Goal: Task Accomplishment & Management: Use online tool/utility

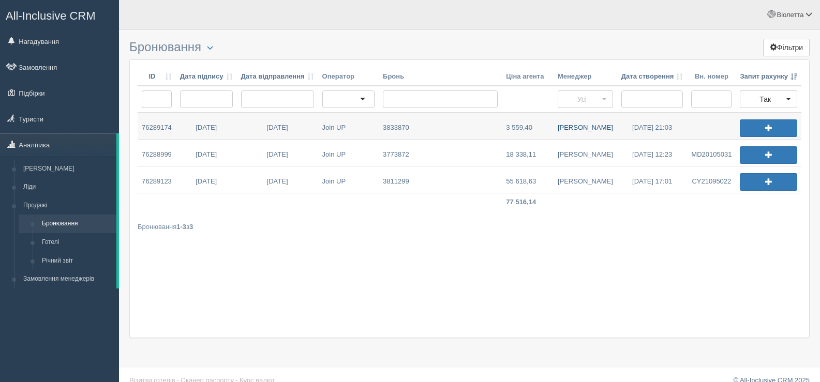
click at [580, 128] on link "Дмитро З." at bounding box center [586, 126] width 64 height 26
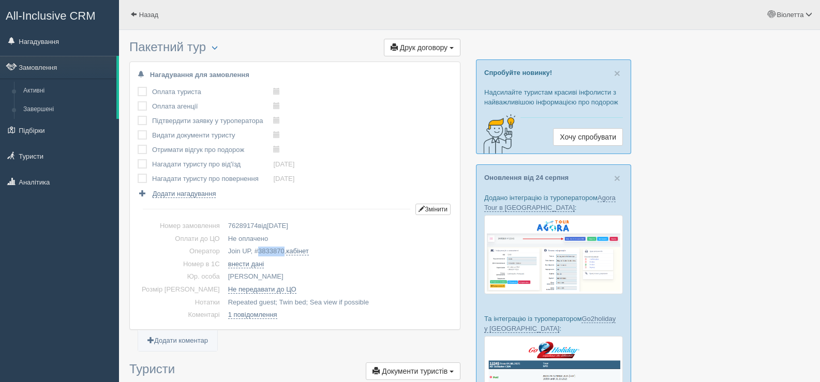
click at [266, 250] on span "3833870" at bounding box center [271, 251] width 26 height 8
click at [136, 13] on span at bounding box center [133, 14] width 7 height 7
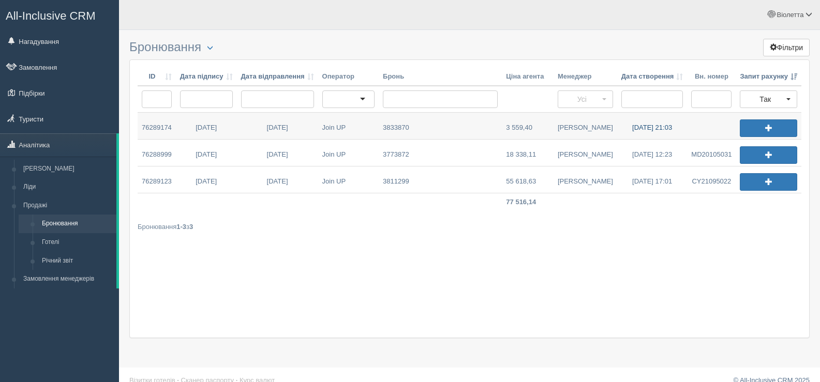
click at [645, 126] on link "29.08.2025 21:03" at bounding box center [652, 126] width 70 height 26
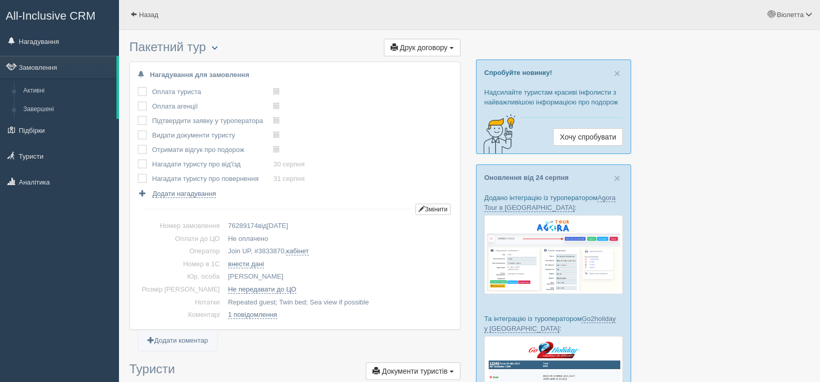
click at [218, 46] on span "button" at bounding box center [215, 48] width 6 height 6
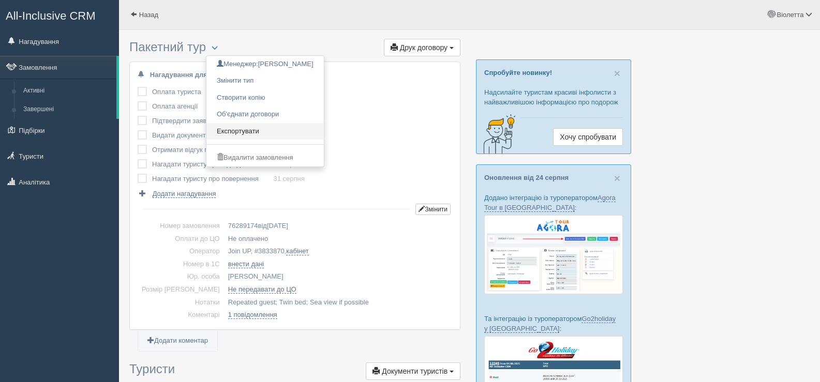
click at [239, 128] on link "Експортувати" at bounding box center [264, 131] width 117 height 17
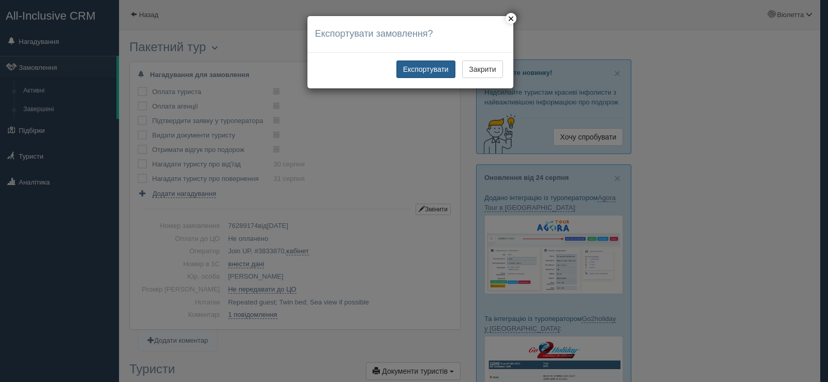
click at [420, 66] on button "Експортувати" at bounding box center [425, 70] width 59 height 18
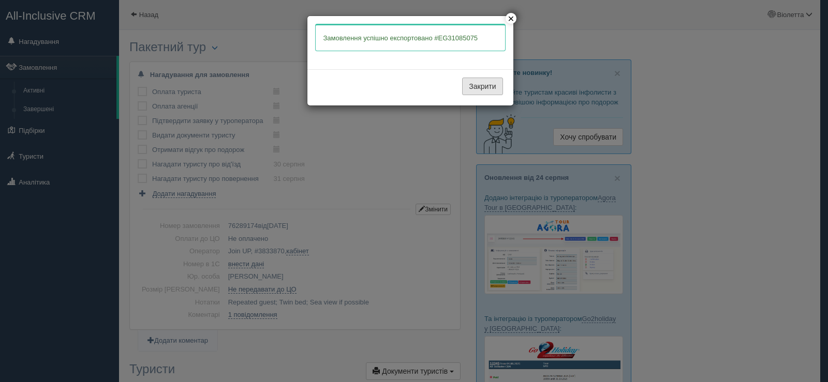
click at [474, 88] on button "Закрити" at bounding box center [482, 87] width 40 height 18
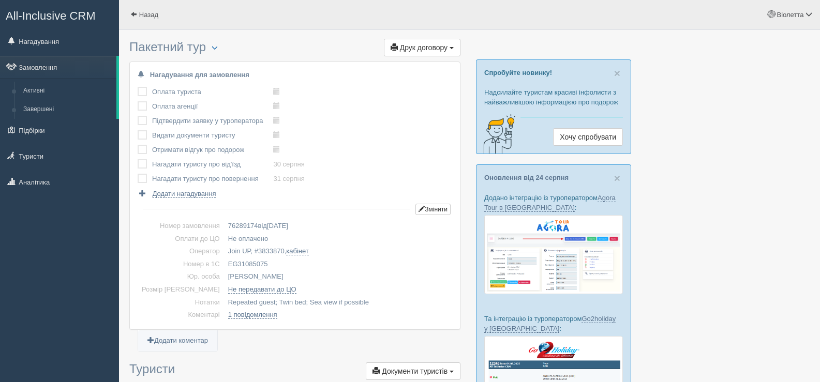
drag, startPoint x: 249, startPoint y: 263, endPoint x: 207, endPoint y: 259, distance: 42.6
click at [224, 259] on td "EG31085075" at bounding box center [338, 264] width 228 height 13
copy td "EG31085075"
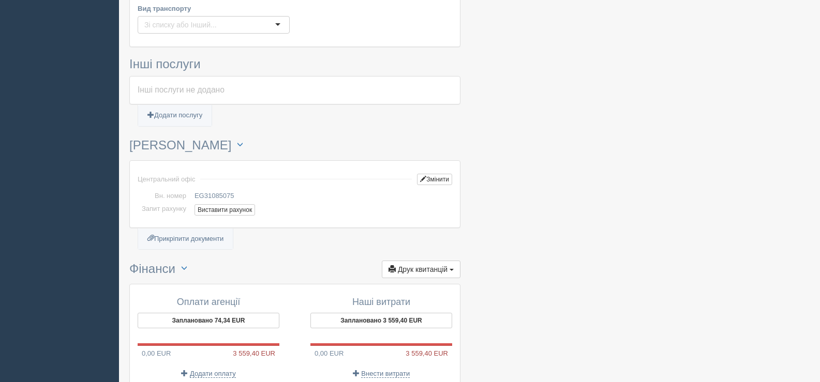
scroll to position [673, 0]
click at [212, 209] on button "Виставити рахунок" at bounding box center [225, 208] width 61 height 11
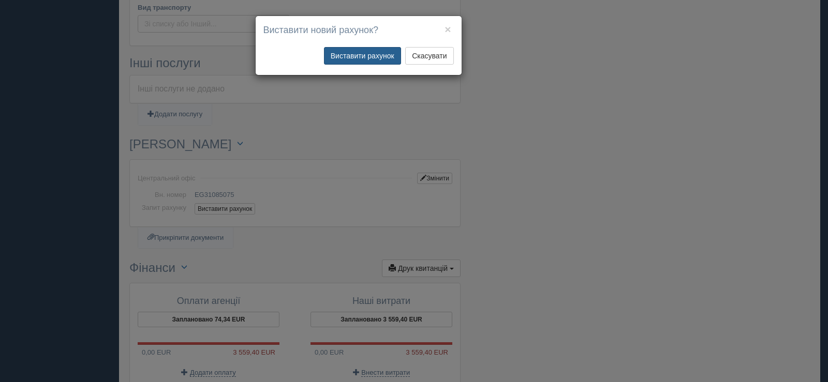
click at [378, 56] on button "Виставити рахунок" at bounding box center [362, 56] width 77 height 18
click at [447, 28] on button "×" at bounding box center [448, 29] width 6 height 11
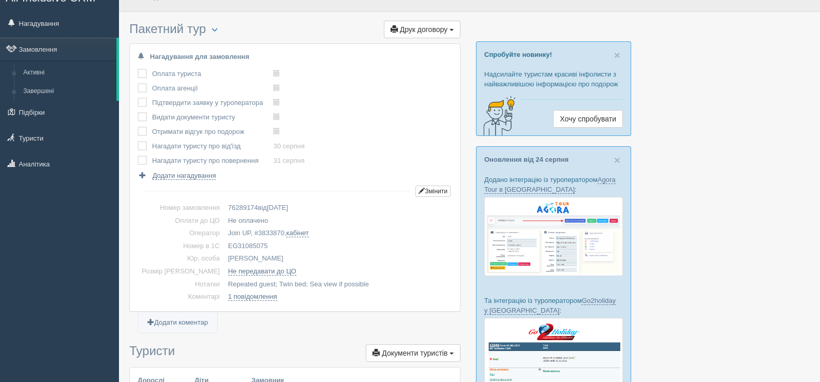
scroll to position [0, 0]
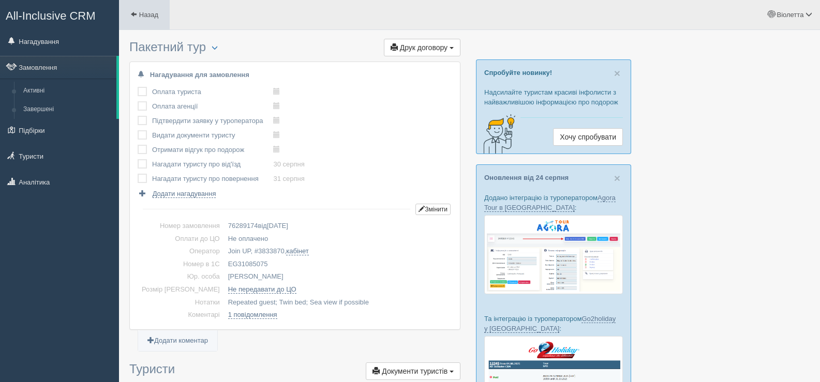
click at [132, 13] on span at bounding box center [133, 14] width 7 height 7
